Goal: Navigation & Orientation: Find specific page/section

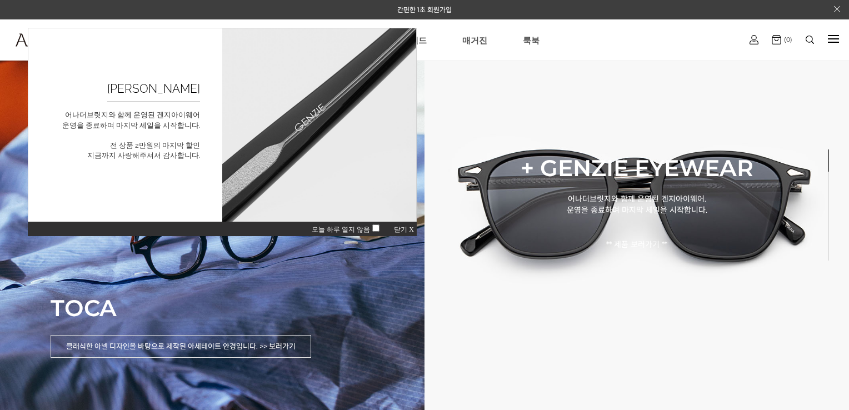
click at [407, 225] on span "닫기 X" at bounding box center [404, 229] width 20 height 8
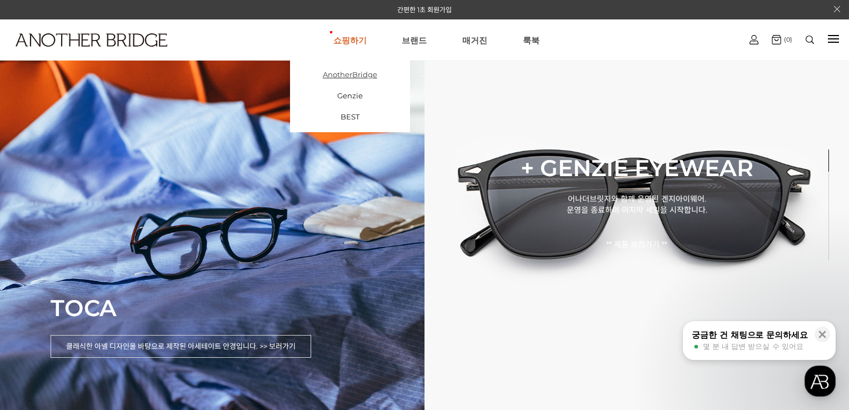
click at [357, 77] on link "AnotherBridge" at bounding box center [350, 74] width 120 height 21
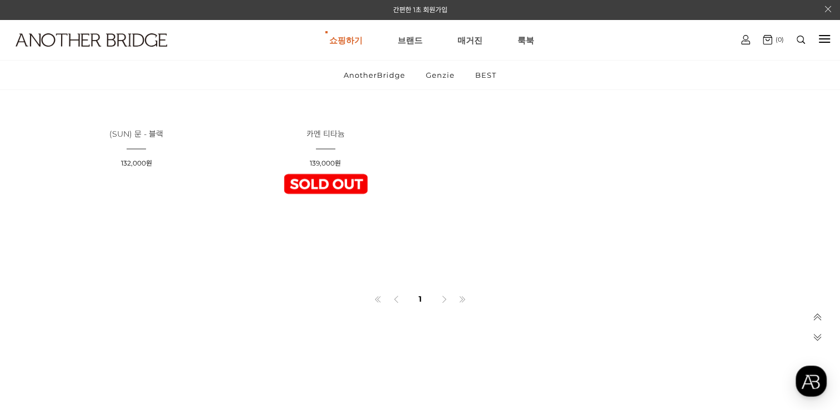
scroll to position [2499, 0]
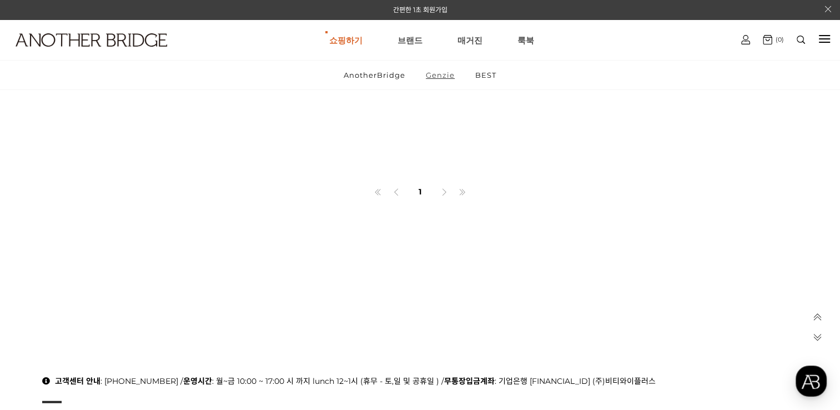
click at [441, 74] on link "Genzie" at bounding box center [441, 75] width 48 height 29
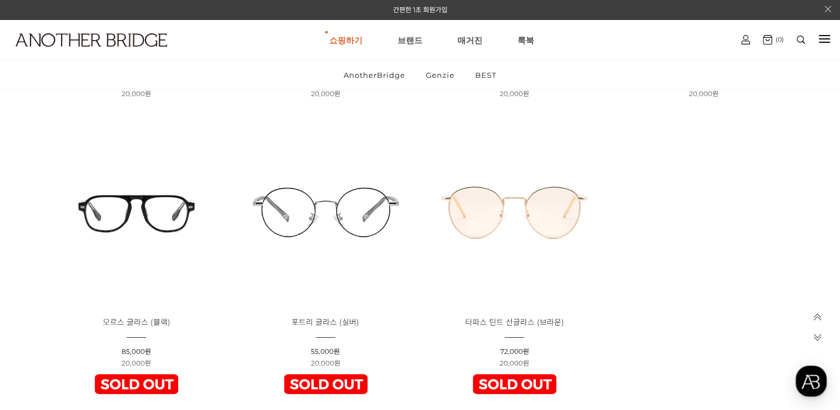
scroll to position [3777, 0]
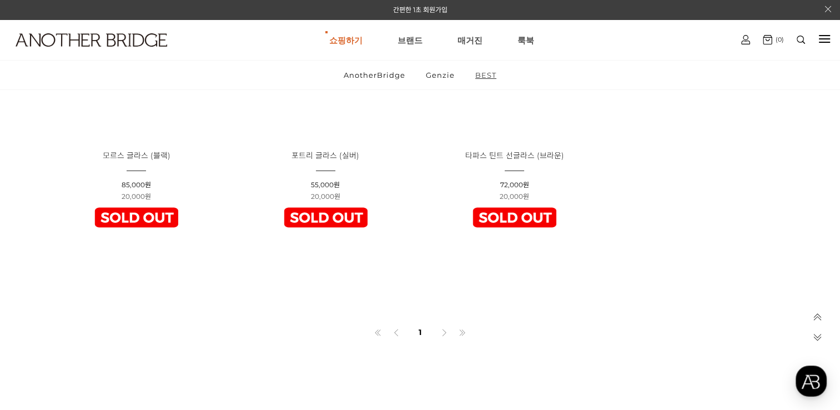
click at [485, 70] on link "BEST" at bounding box center [486, 75] width 40 height 29
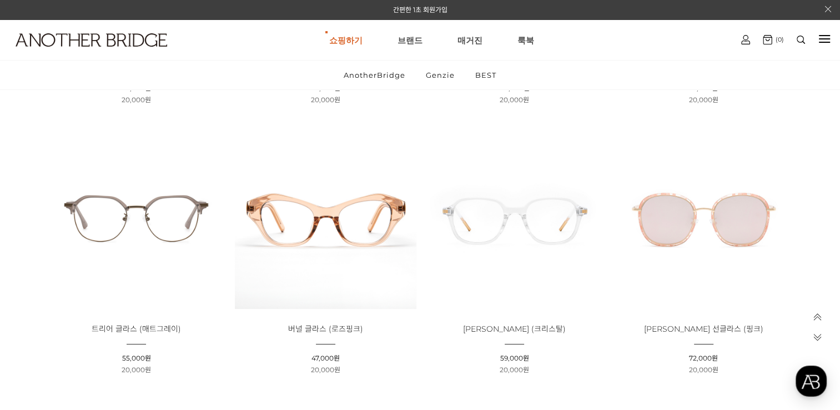
scroll to position [167, 0]
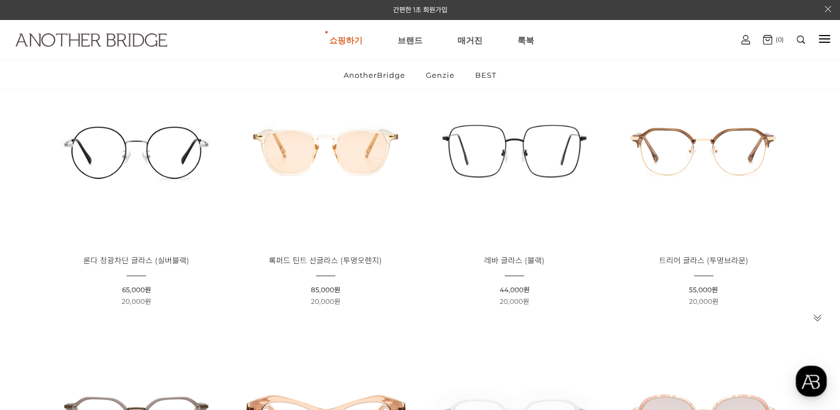
click at [148, 44] on img at bounding box center [92, 39] width 152 height 13
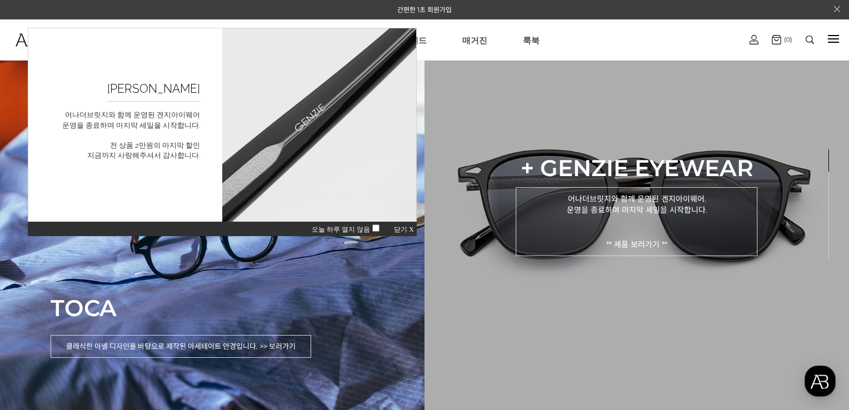
click at [650, 234] on p "어나더브릿지와 함께 운영된 겐지아이웨어. 운영을 종료하며 마지막 세일을 시작합니다. ** 제품 보러가기 **" at bounding box center [636, 221] width 242 height 69
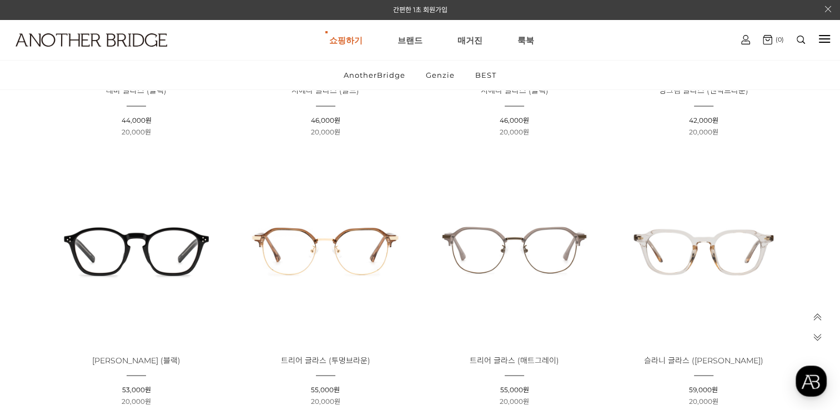
scroll to position [2221, 0]
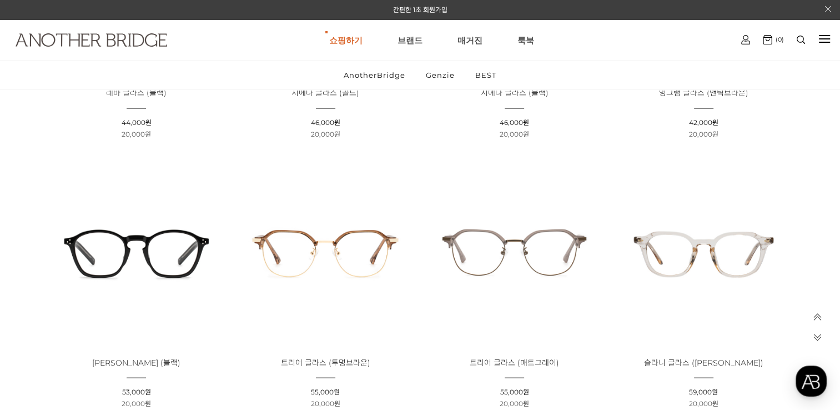
click at [164, 41] on img at bounding box center [92, 39] width 152 height 13
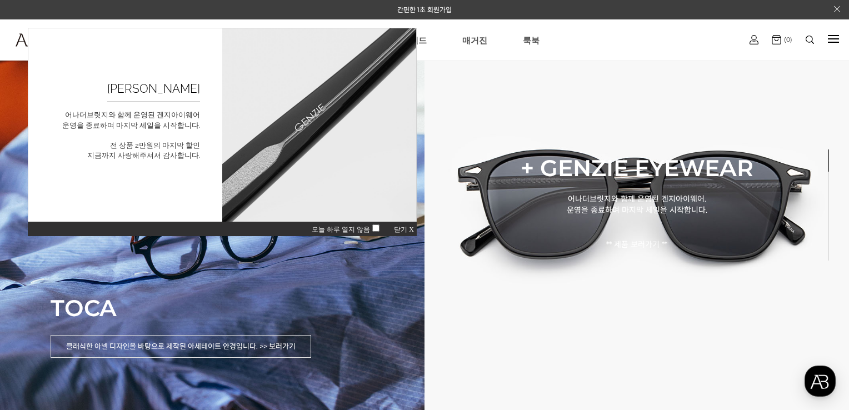
click at [400, 230] on span "닫기 X" at bounding box center [404, 229] width 20 height 8
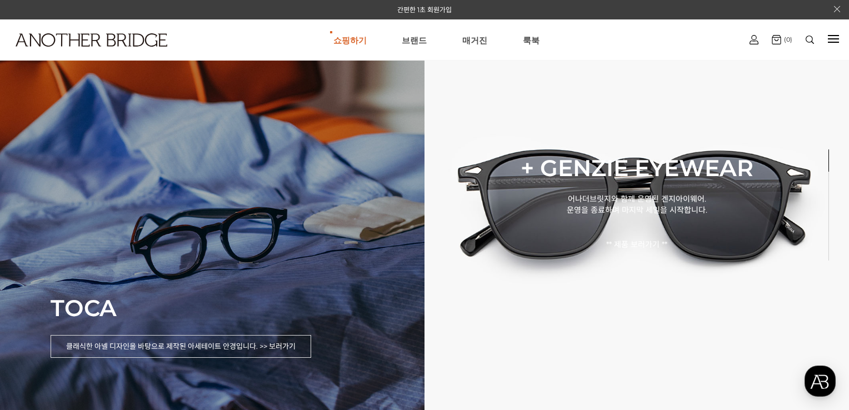
click at [255, 298] on p "TOCA" at bounding box center [181, 308] width 260 height 28
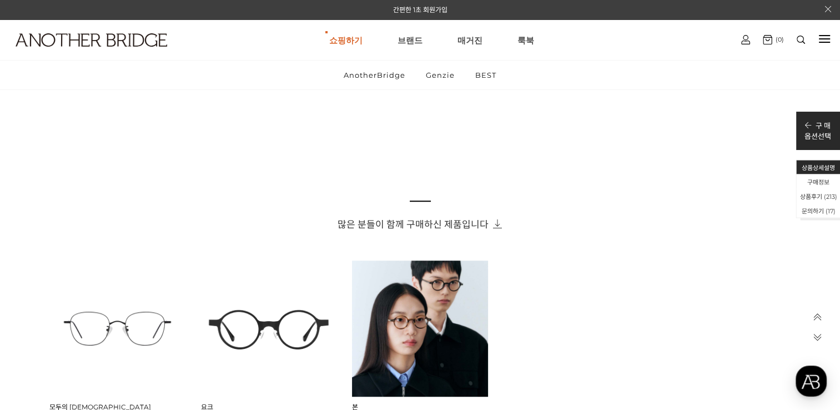
scroll to position [889, 0]
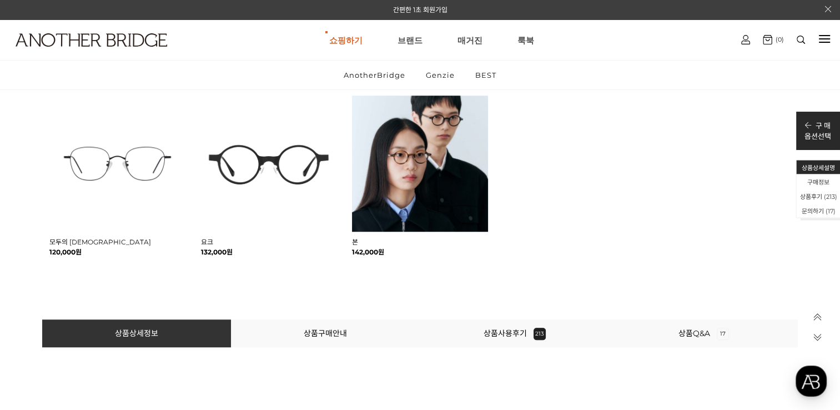
click at [504, 341] on li "상품사용후기 213" at bounding box center [514, 333] width 189 height 28
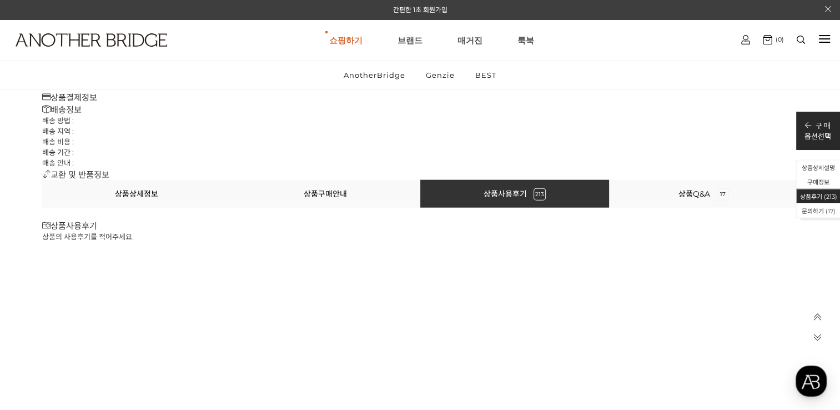
scroll to position [23381, 0]
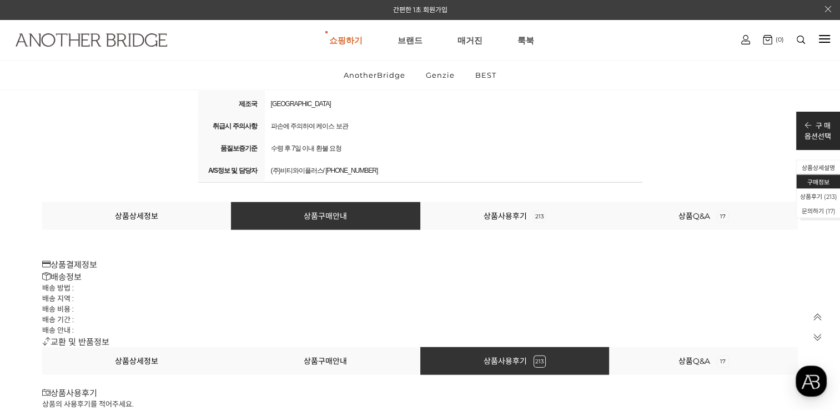
click at [148, 37] on img at bounding box center [92, 39] width 152 height 13
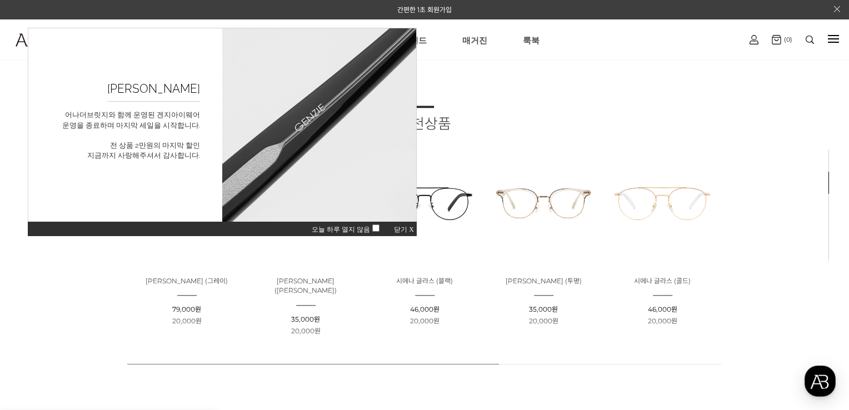
click at [402, 230] on span "닫기 X" at bounding box center [404, 229] width 20 height 8
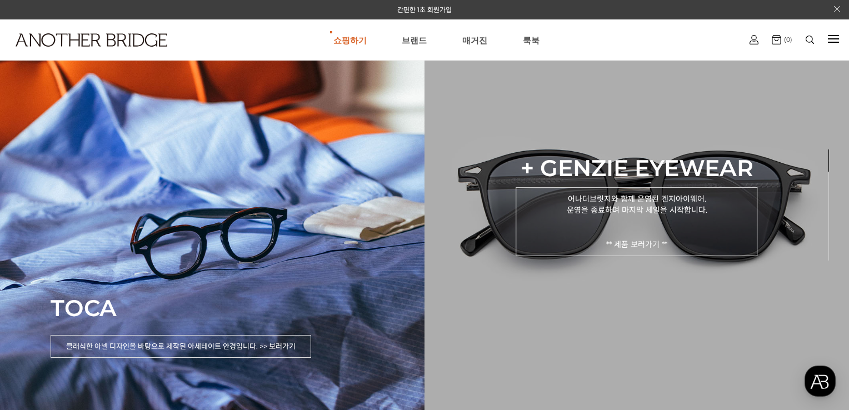
click at [593, 209] on p "어나더브릿지와 함께 운영된 겐지아이웨어. 운영을 종료하며 마지막 세일을 시작합니다. ** 제품 보러가기 **" at bounding box center [636, 221] width 242 height 69
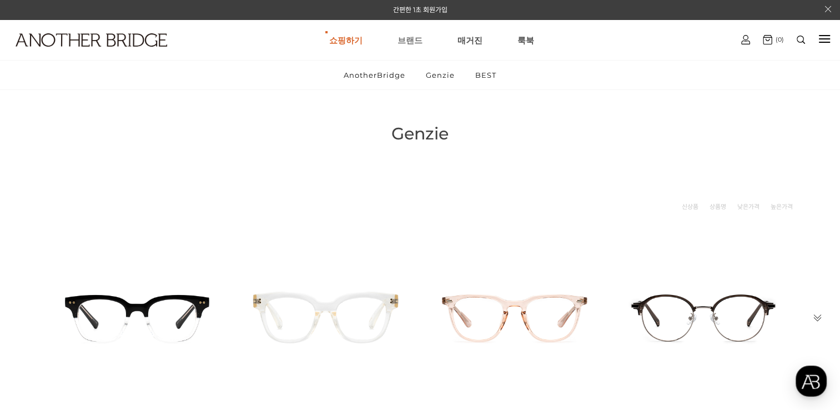
click at [410, 39] on link "브랜드" at bounding box center [410, 40] width 25 height 40
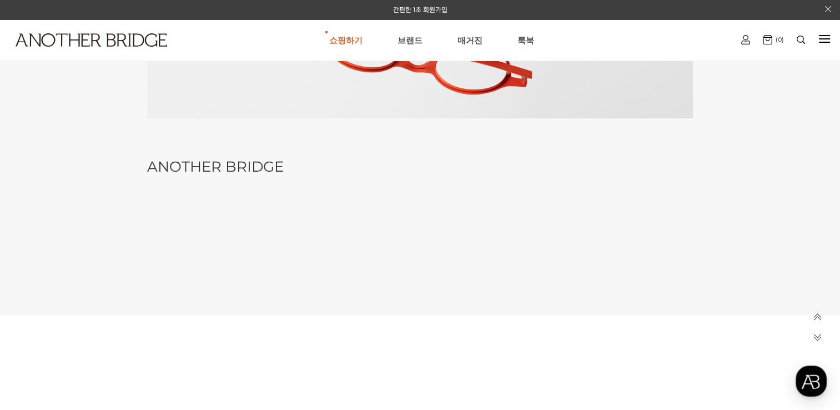
scroll to position [500, 0]
